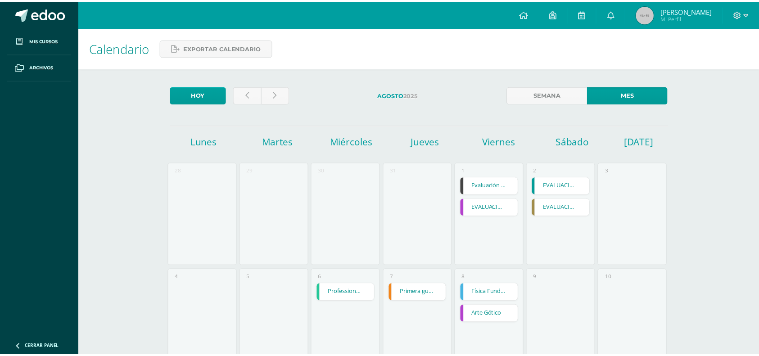
scroll to position [198, 0]
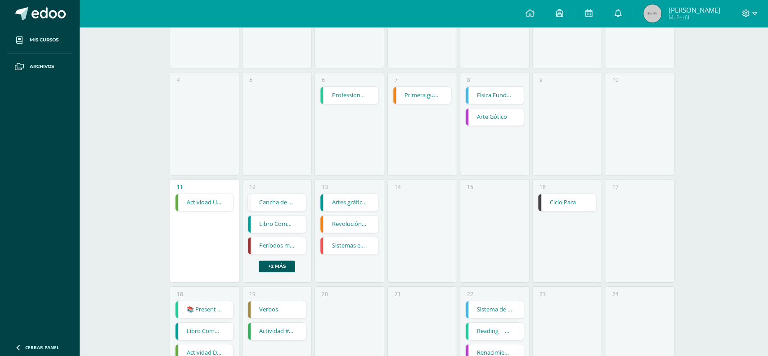
click at [31, 37] on div "Sistemas ecuaciones: Sustitución e igualación Matemática Fecha: Miércoles 13 de…" at bounding box center [384, 178] width 768 height 356
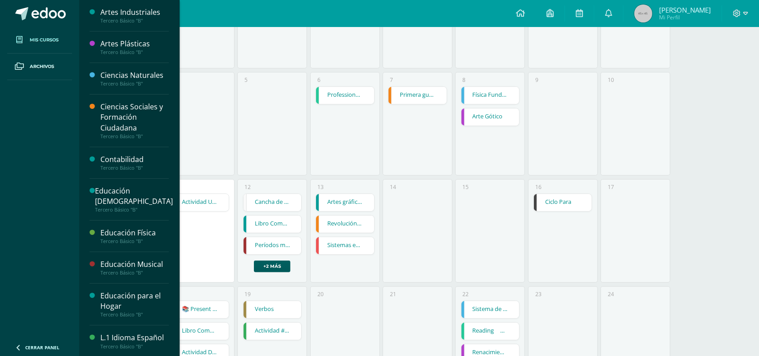
click at [36, 36] on span "Mis cursos" at bounding box center [44, 39] width 29 height 7
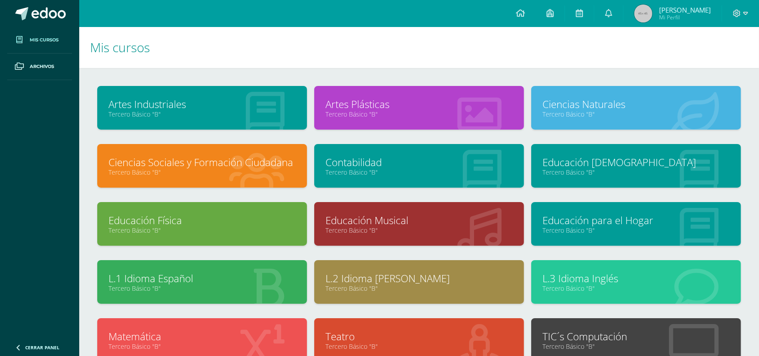
click at [378, 162] on link "Contabilidad" at bounding box center [418, 162] width 187 height 14
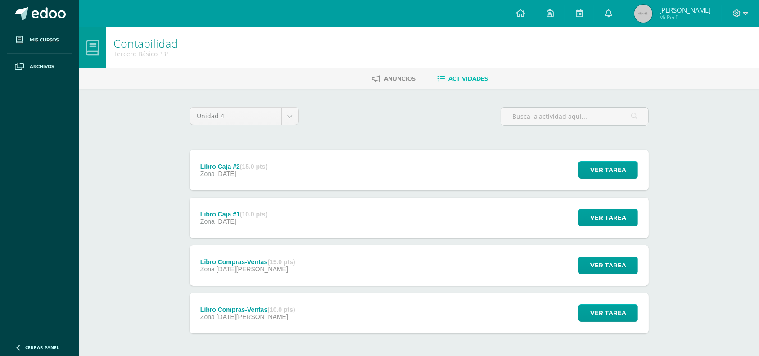
click at [452, 290] on div "Libro Caja #2 (15.0 pts) Zona [DATE] Ver tarea Libro Caja #2 Contabilidad Carga…" at bounding box center [418, 242] width 459 height 184
click at [601, 293] on div "Libro Caja #2 (15.0 pts) Zona [DATE] Ver tarea Libro Caja #2 Contabilidad Carga…" at bounding box center [418, 242] width 459 height 184
click at [608, 314] on span "Ver tarea" at bounding box center [608, 313] width 36 height 17
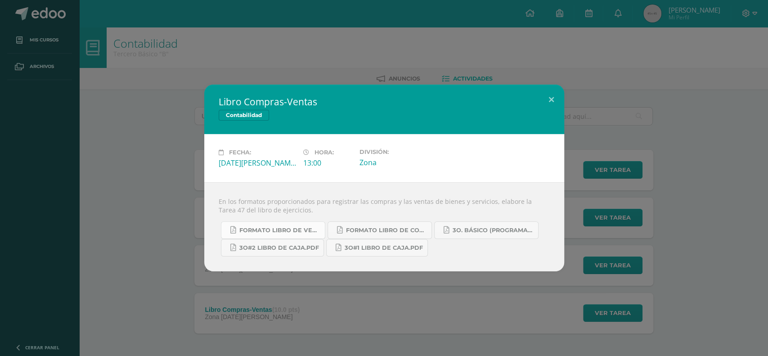
click at [291, 232] on span "Formato Libro de Ventas.pdf" at bounding box center [279, 230] width 81 height 7
click at [375, 231] on span "Formato Libro de Compras.pdf" at bounding box center [386, 230] width 81 height 7
